Goal: Transaction & Acquisition: Download file/media

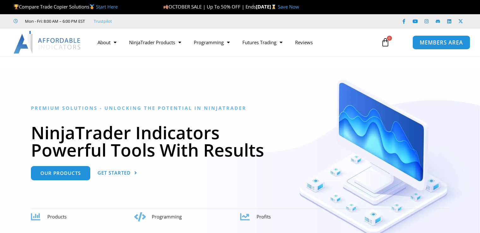
drag, startPoint x: 0, startPoint y: 0, endPoint x: 446, endPoint y: 43, distance: 448.4
click at [446, 43] on span "MEMBERS AREA" at bounding box center [440, 42] width 43 height 5
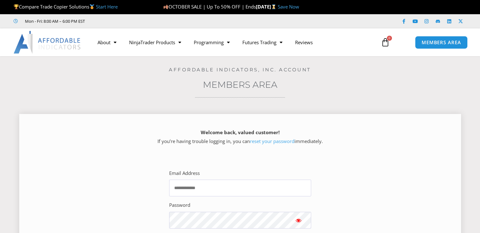
drag, startPoint x: 0, startPoint y: 0, endPoint x: 217, endPoint y: 192, distance: 289.8
click at [217, 193] on input "Email Address" at bounding box center [240, 187] width 142 height 17
click at [217, 191] on input "Email Address" at bounding box center [240, 187] width 142 height 17
type input "**********"
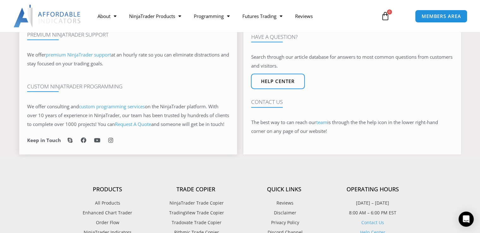
scroll to position [147, 0]
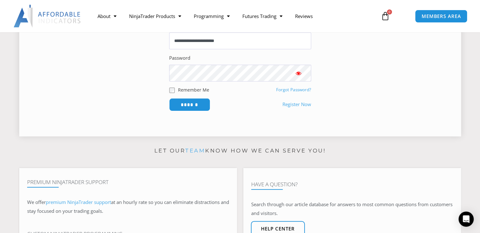
click at [198, 61] on div "Password" at bounding box center [240, 67] width 142 height 27
click at [169, 98] on input "******" at bounding box center [189, 104] width 41 height 13
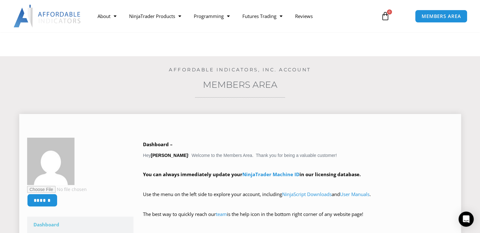
scroll to position [147, 0]
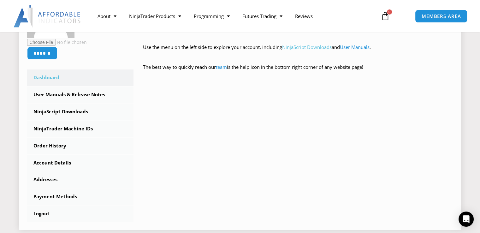
click at [311, 49] on link "NinjaScript Downloads" at bounding box center [307, 47] width 50 height 6
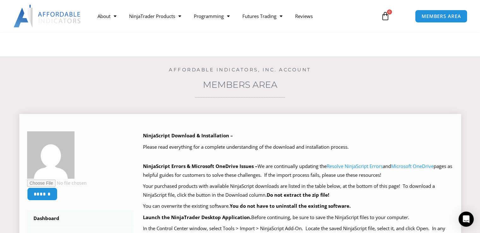
scroll to position [294, 0]
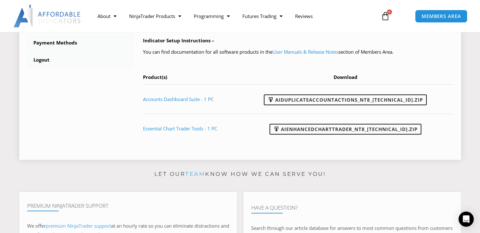
click at [327, 98] on link "AIDuplicateAccountActions_NT8_25.10.2.1.zip" at bounding box center [345, 99] width 163 height 11
